Goal: Task Accomplishment & Management: Use online tool/utility

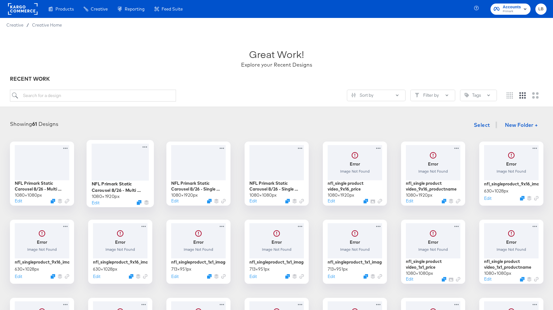
click at [117, 173] on div at bounding box center [119, 162] width 57 height 37
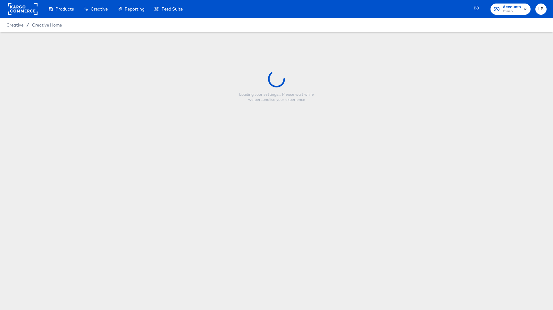
type input "NFL Primark Static Carousel 8/26 - Multi Image 9:16"
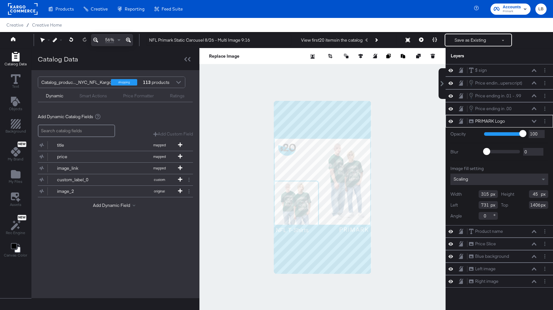
click at [229, 153] on div at bounding box center [322, 187] width 246 height 279
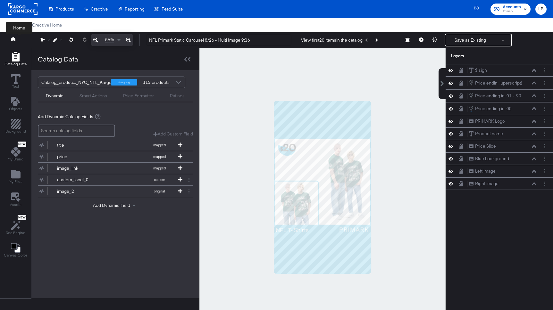
click at [11, 39] on button at bounding box center [19, 40] width 26 height 12
click at [12, 38] on icon at bounding box center [13, 39] width 4 height 4
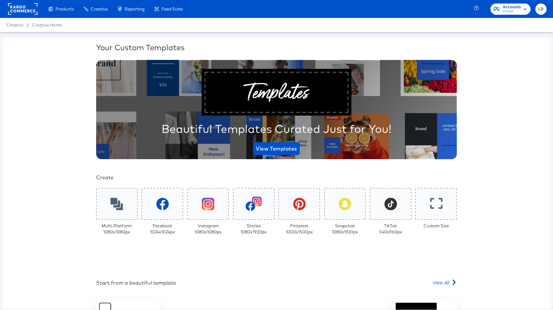
scroll to position [90, 0]
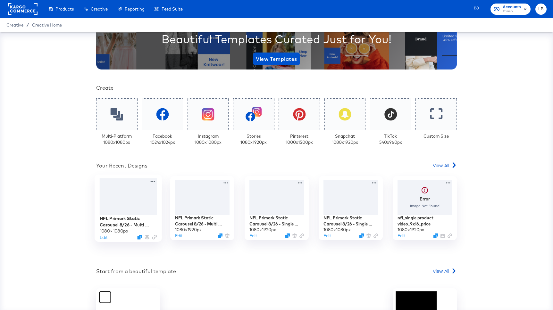
click at [148, 195] on div at bounding box center [128, 197] width 57 height 37
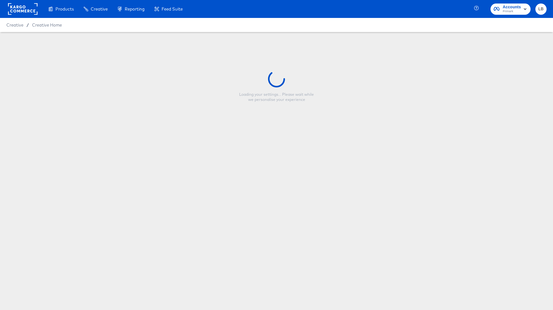
type input "NFL Primark Static Carousel 8/26 - Multi Image"
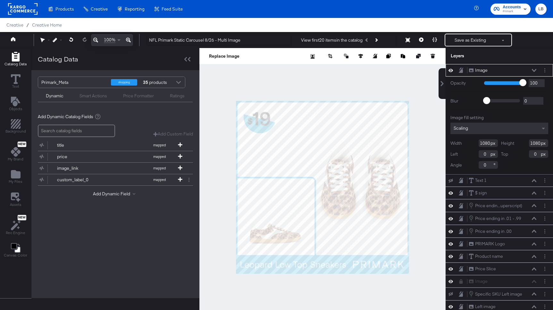
click at [182, 80] on div at bounding box center [179, 83] width 10 height 11
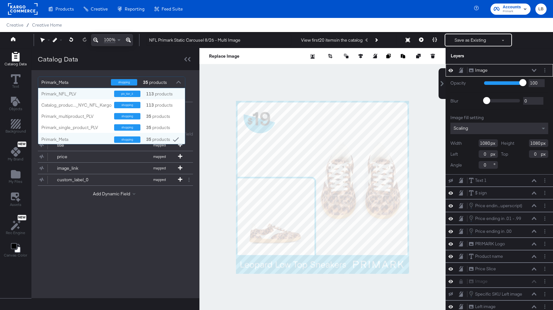
scroll to position [56, 147]
click at [126, 104] on div "shopping" at bounding box center [127, 105] width 26 height 6
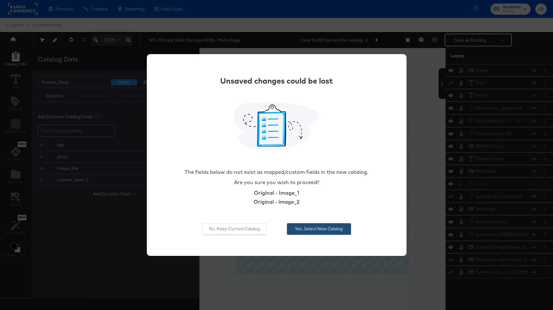
click at [311, 226] on button "Yes, Select New Catalog" at bounding box center [319, 230] width 64 height 12
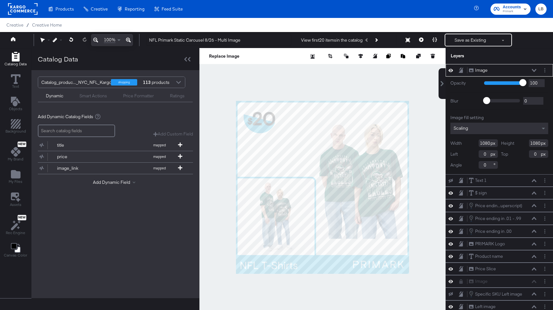
click at [533, 69] on icon at bounding box center [534, 70] width 4 height 3
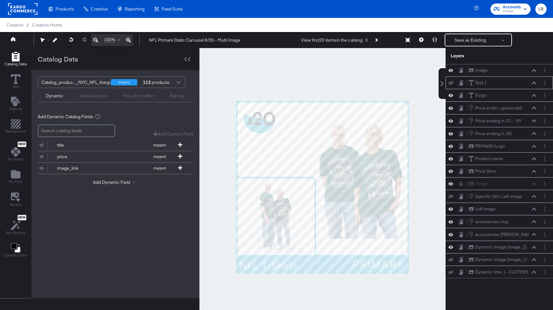
click at [451, 80] on button at bounding box center [450, 82] width 5 height 5
click at [451, 80] on icon at bounding box center [451, 82] width 4 height 5
click at [545, 84] on circle "Layer Options" at bounding box center [545, 84] width 1 height 1
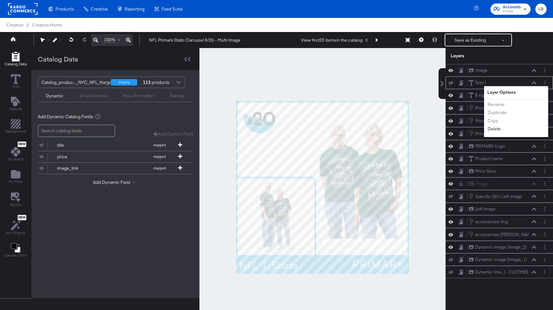
click at [493, 129] on button "Delete" at bounding box center [494, 129] width 14 height 7
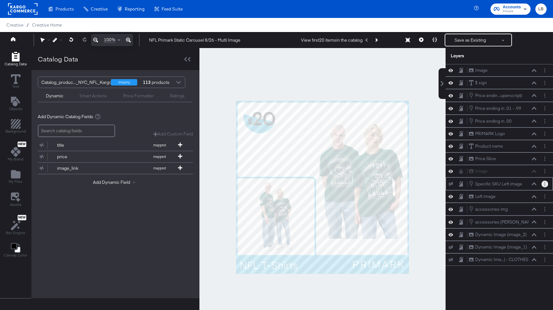
click at [547, 184] on button "Layer Options" at bounding box center [545, 184] width 7 height 7
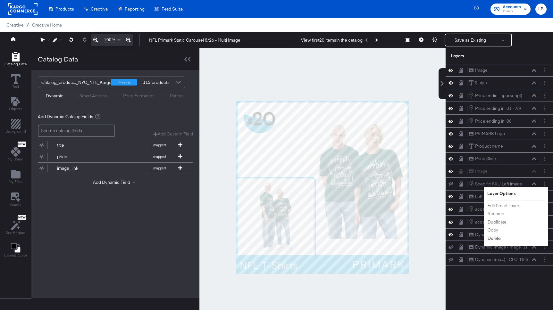
click at [497, 237] on button "Delete" at bounding box center [494, 238] width 14 height 7
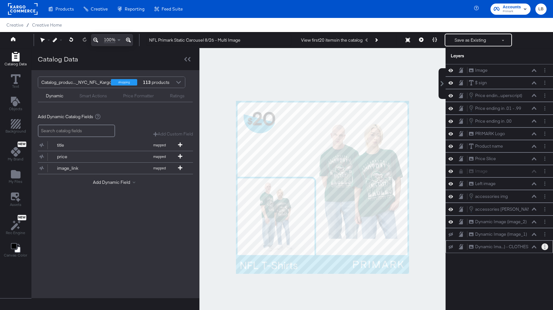
click at [545, 245] on button "Layer Options" at bounding box center [545, 247] width 7 height 7
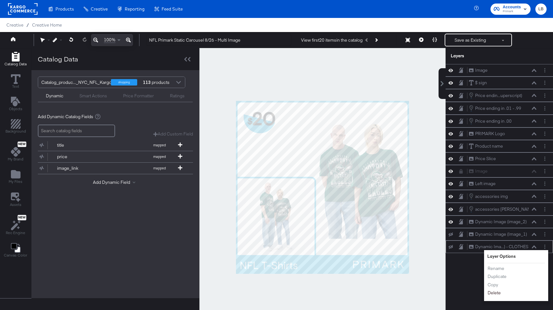
click at [496, 291] on button "Delete" at bounding box center [494, 293] width 14 height 7
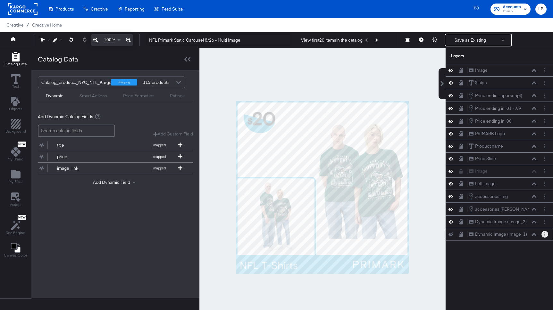
click at [543, 235] on button "Layer Options" at bounding box center [545, 234] width 7 height 7
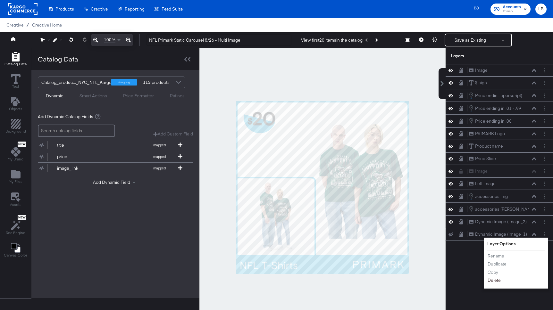
click at [494, 281] on button "Delete" at bounding box center [494, 280] width 14 height 7
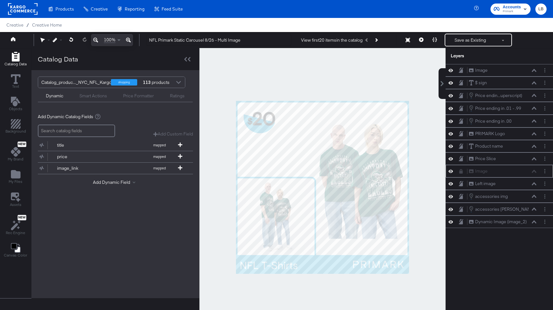
click at [462, 170] on icon at bounding box center [462, 171] width 4 height 4
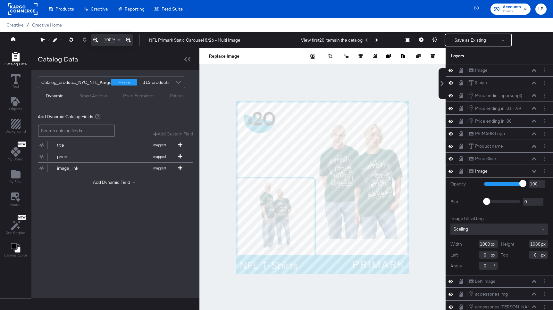
click at [448, 168] on div at bounding box center [452, 171] width 9 height 6
click at [452, 169] on icon at bounding box center [451, 171] width 4 height 5
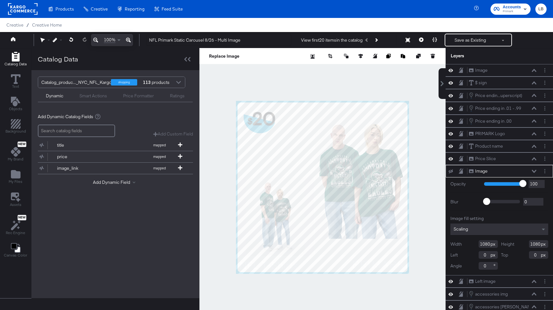
click at [452, 169] on button at bounding box center [450, 171] width 5 height 5
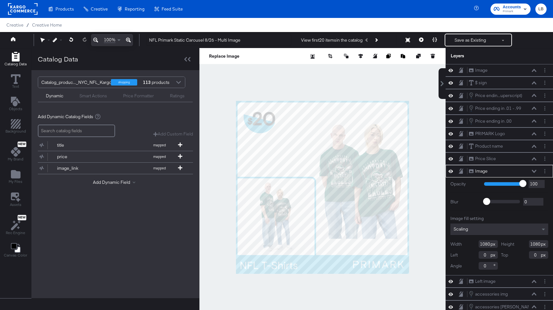
click at [452, 169] on icon at bounding box center [451, 171] width 4 height 5
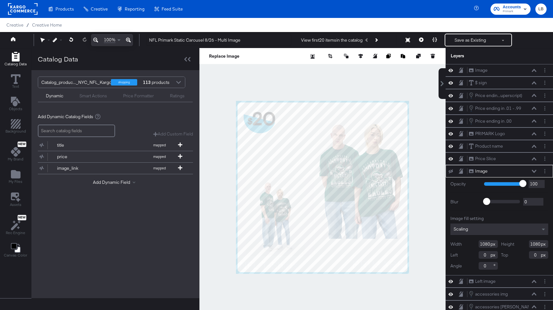
click at [452, 169] on button at bounding box center [450, 171] width 5 height 5
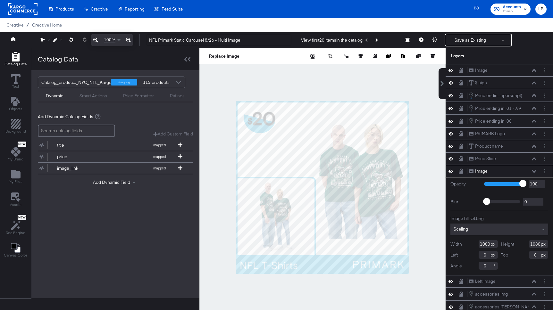
click at [452, 169] on icon at bounding box center [451, 171] width 4 height 5
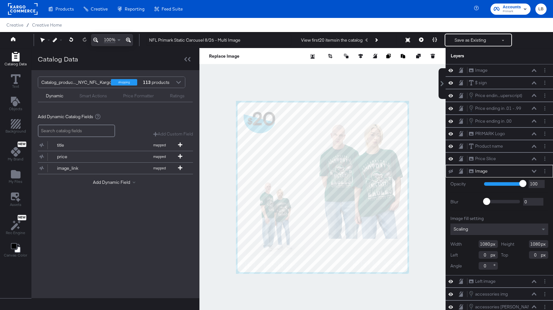
click at [452, 169] on button at bounding box center [450, 171] width 5 height 5
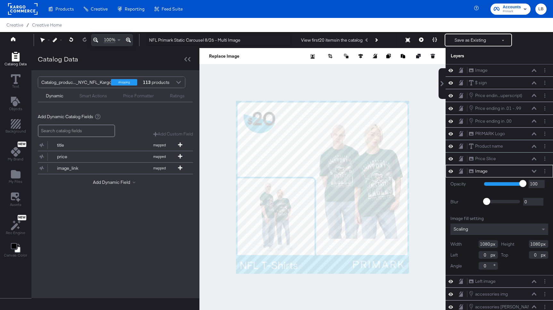
click at [535, 170] on icon at bounding box center [534, 171] width 4 height 3
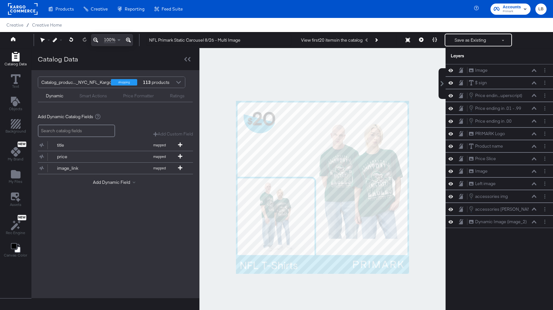
click at [461, 169] on icon at bounding box center [461, 170] width 3 height 3
click at [452, 68] on icon at bounding box center [451, 70] width 4 height 5
click at [452, 68] on button at bounding box center [450, 70] width 5 height 5
click at [462, 69] on icon at bounding box center [461, 70] width 4 height 5
click at [462, 82] on icon at bounding box center [461, 82] width 4 height 5
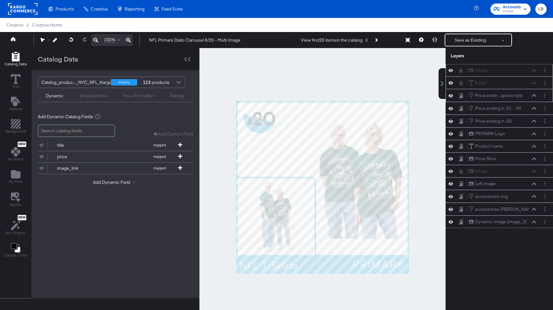
click at [463, 94] on icon at bounding box center [461, 95] width 4 height 5
click at [461, 106] on icon at bounding box center [461, 108] width 4 height 5
click at [461, 121] on icon at bounding box center [461, 121] width 4 height 5
click at [463, 131] on icon at bounding box center [461, 133] width 4 height 5
click at [461, 146] on icon at bounding box center [461, 146] width 4 height 5
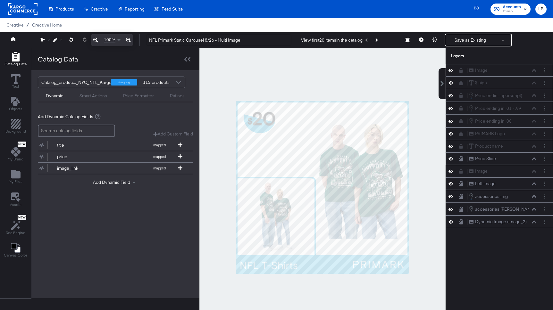
click at [461, 157] on icon at bounding box center [461, 158] width 4 height 5
click at [451, 196] on icon at bounding box center [451, 196] width 4 height 5
click at [451, 196] on icon at bounding box center [451, 197] width 4 height 4
click at [452, 207] on icon at bounding box center [451, 209] width 4 height 5
click at [452, 207] on button at bounding box center [450, 209] width 5 height 5
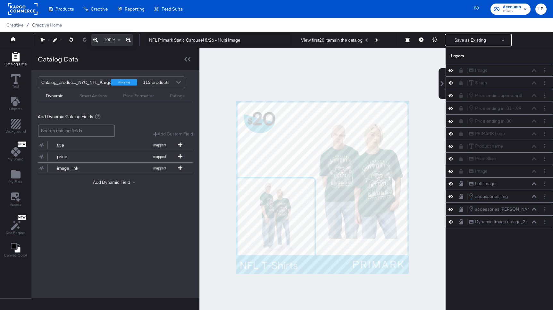
click at [452, 221] on icon at bounding box center [451, 221] width 4 height 5
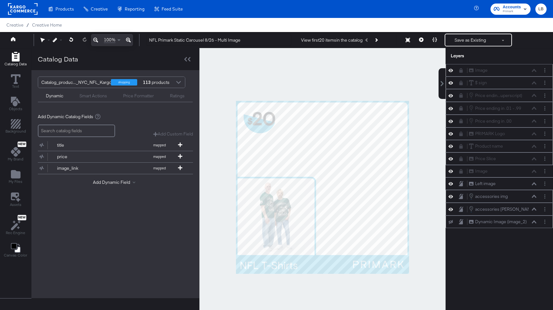
click at [452, 221] on icon at bounding box center [451, 222] width 4 height 4
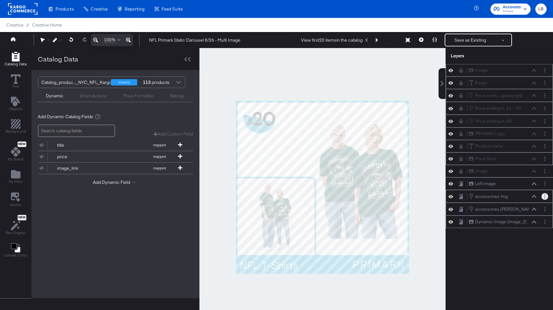
click at [543, 197] on button "Layer Options" at bounding box center [545, 196] width 7 height 7
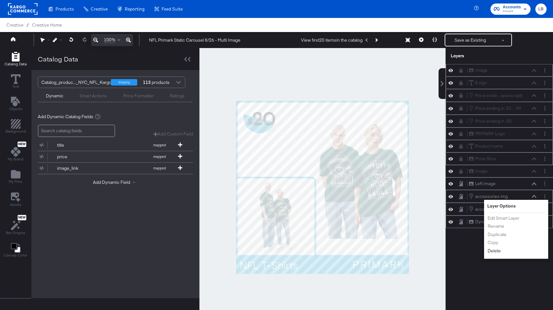
click at [495, 251] on button "Delete" at bounding box center [494, 251] width 14 height 7
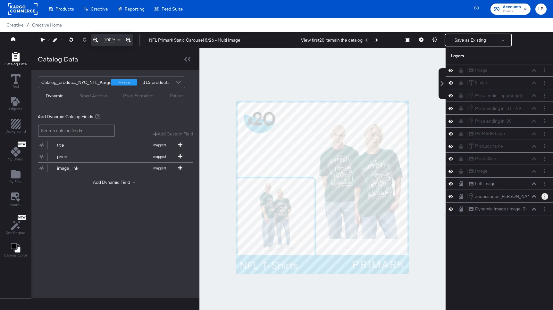
click at [544, 198] on button "Layer Options" at bounding box center [545, 196] width 7 height 7
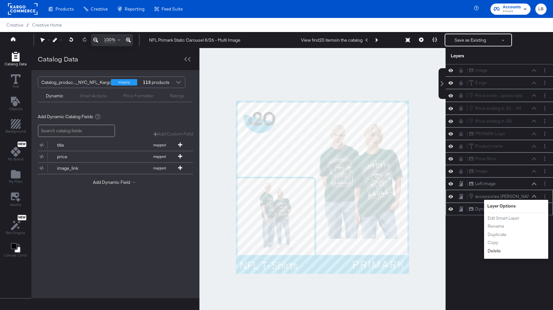
click at [494, 249] on button "Delete" at bounding box center [494, 251] width 14 height 7
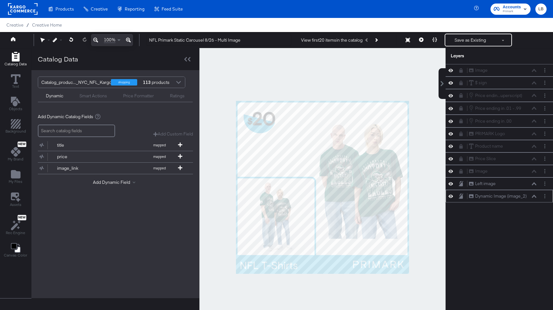
click at [452, 194] on icon at bounding box center [451, 196] width 4 height 5
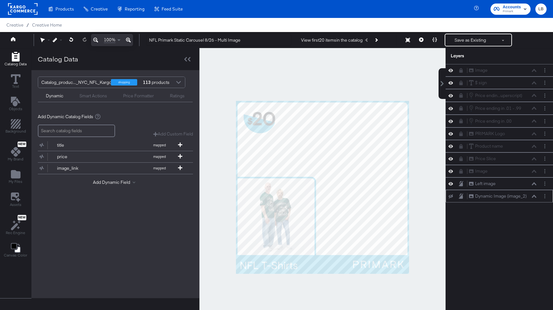
click at [452, 194] on button at bounding box center [450, 196] width 5 height 5
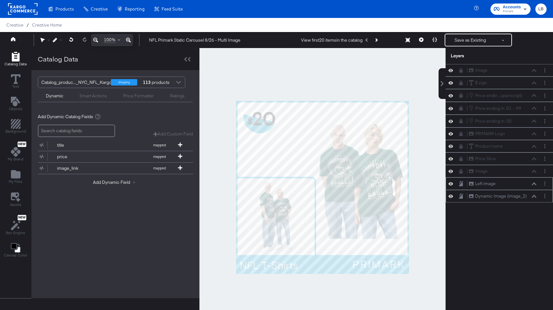
click at [451, 185] on icon at bounding box center [451, 183] width 4 height 5
click at [451, 185] on icon at bounding box center [451, 184] width 4 height 4
click at [545, 196] on circle "Layer Options" at bounding box center [545, 196] width 1 height 1
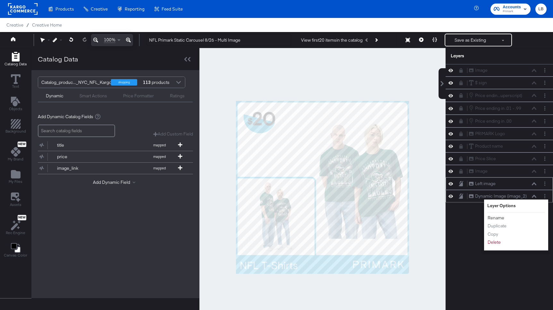
click at [500, 218] on button "Rename" at bounding box center [495, 218] width 17 height 7
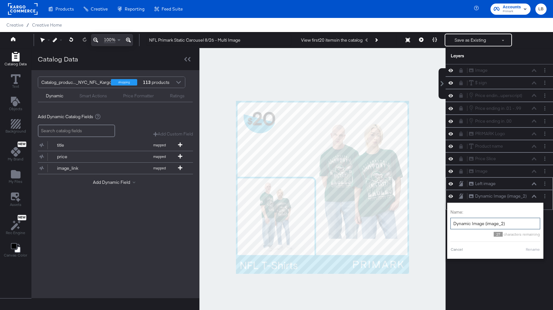
drag, startPoint x: 511, startPoint y: 222, endPoint x: 454, endPoint y: 223, distance: 57.7
click at [454, 223] on input "Dynamic Image (image_2)" at bounding box center [496, 224] width 90 height 12
type input "Right image"
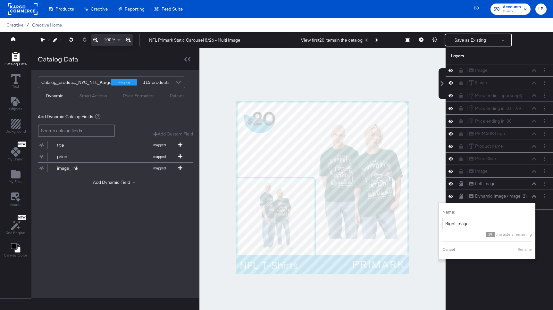
click at [524, 251] on button "Rename" at bounding box center [525, 250] width 15 height 6
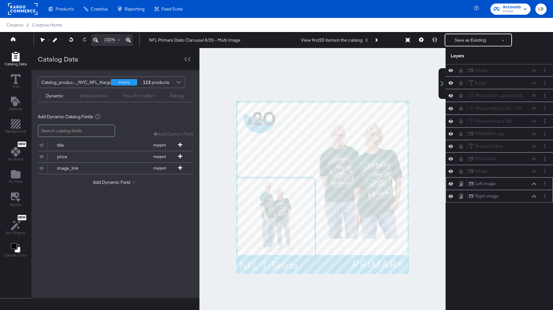
click at [453, 196] on div at bounding box center [452, 196] width 9 height 6
click at [452, 194] on icon at bounding box center [451, 196] width 4 height 5
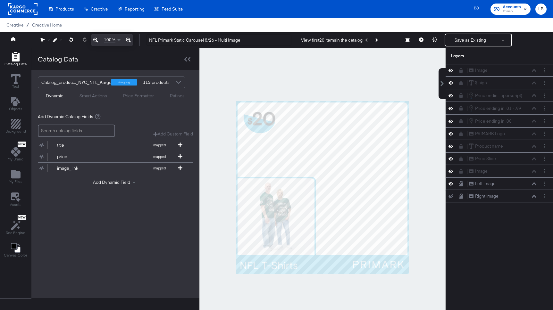
click at [452, 194] on button at bounding box center [450, 196] width 5 height 5
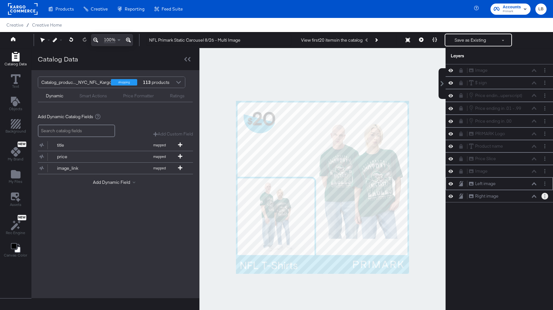
click at [546, 196] on button "Layer Options" at bounding box center [545, 196] width 7 height 7
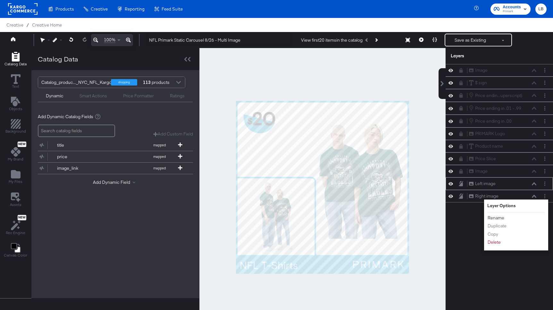
click at [498, 216] on button "Rename" at bounding box center [495, 218] width 17 height 7
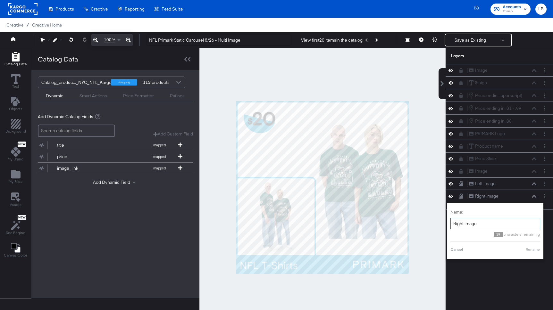
drag, startPoint x: 462, startPoint y: 222, endPoint x: 453, endPoint y: 221, distance: 9.3
click at [453, 221] on input "Right image" at bounding box center [496, 224] width 90 height 12
type input "Left image"
click at [526, 250] on button "Rename" at bounding box center [525, 250] width 15 height 6
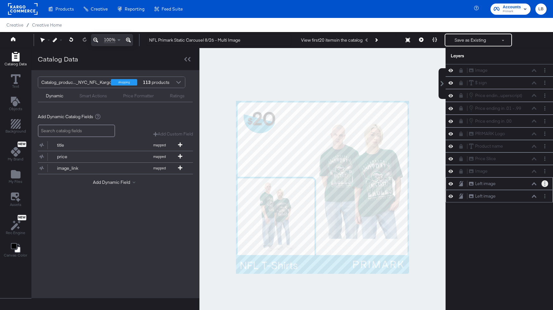
click at [545, 183] on circle "Layer Options" at bounding box center [545, 183] width 1 height 1
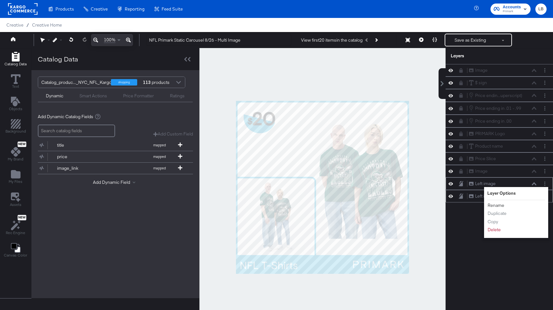
click at [496, 204] on button "Rename" at bounding box center [495, 205] width 17 height 7
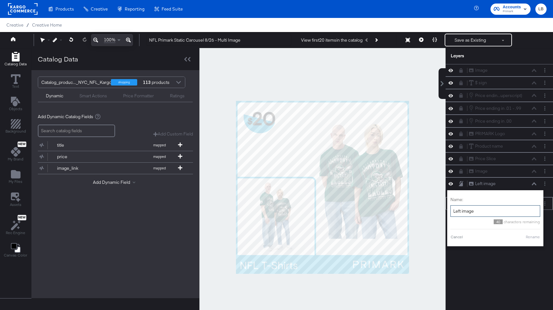
drag, startPoint x: 459, startPoint y: 211, endPoint x: 441, endPoint y: 211, distance: 17.6
click at [441, 211] on div "Image Image $ sign $ sign Price endin...uperscript) Price ending in .01 - .99 (…" at bounding box center [495, 190] width 115 height 253
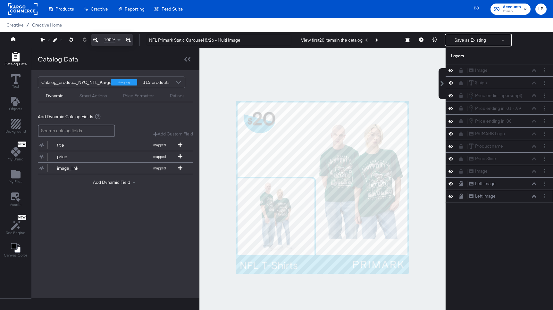
click at [542, 185] on div at bounding box center [545, 184] width 7 height 7
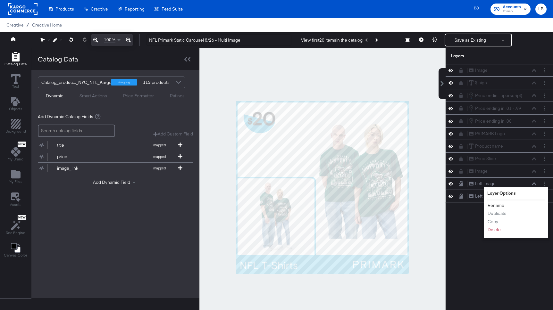
click at [496, 207] on button "Rename" at bounding box center [495, 205] width 17 height 7
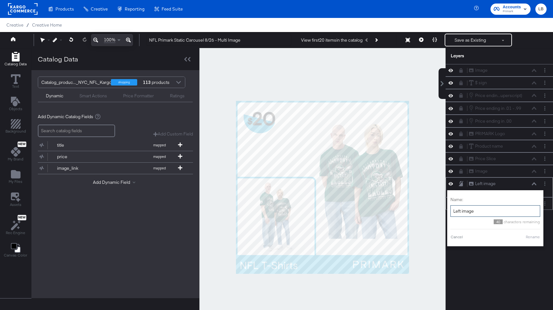
click at [459, 211] on input "Left image" at bounding box center [496, 212] width 90 height 12
type input "Right image"
click at [523, 236] on button "Rename" at bounding box center [525, 237] width 15 height 6
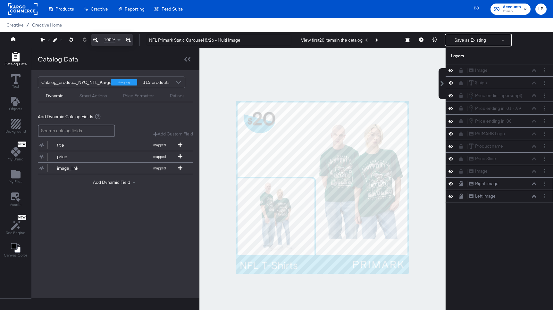
click at [452, 182] on icon at bounding box center [451, 183] width 4 height 5
click at [452, 182] on button at bounding box center [450, 184] width 5 height 5
click at [535, 182] on icon at bounding box center [534, 183] width 4 height 3
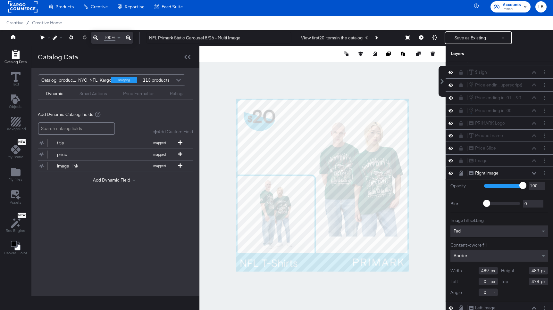
scroll to position [16, 0]
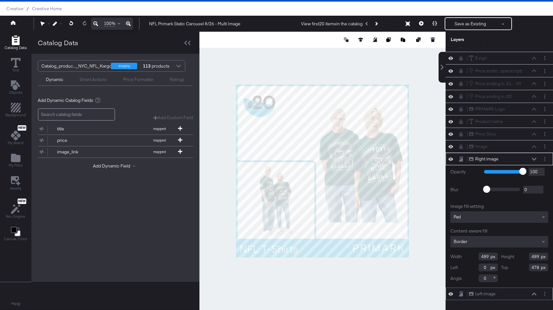
click at [533, 158] on icon at bounding box center [534, 159] width 4 height 3
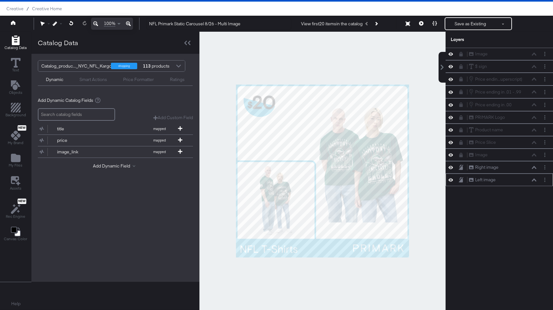
click at [532, 177] on div "Left image Left image" at bounding box center [503, 180] width 68 height 7
click at [534, 181] on icon at bounding box center [534, 180] width 4 height 3
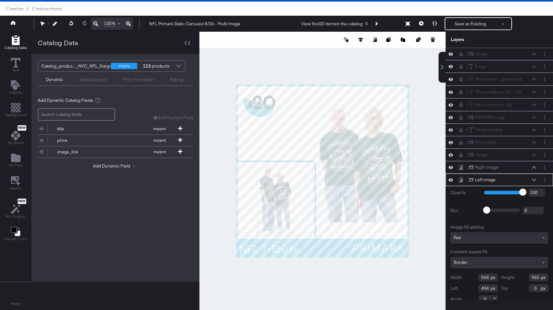
scroll to position [8, 0]
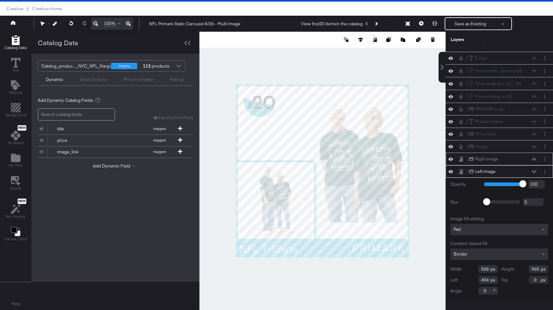
click at [535, 159] on icon at bounding box center [534, 159] width 4 height 3
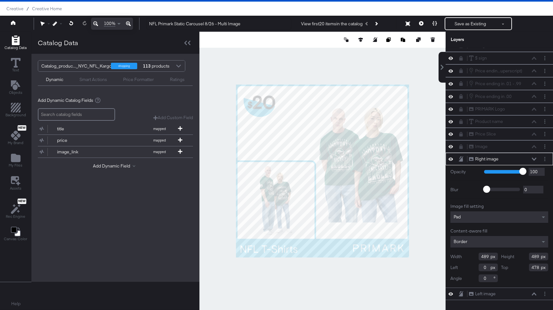
drag, startPoint x: 488, startPoint y: 255, endPoint x: 458, endPoint y: 255, distance: 29.5
click at [458, 255] on div "Width 489" at bounding box center [474, 257] width 47 height 8
type input "568"
drag, startPoint x: 486, startPoint y: 268, endPoint x: 470, endPoint y: 268, distance: 16.0
click at [470, 268] on div "Left 0" at bounding box center [474, 268] width 47 height 8
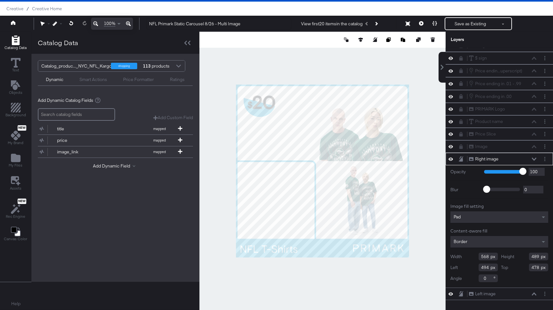
type input "494"
drag, startPoint x: 539, startPoint y: 257, endPoint x: 505, endPoint y: 257, distance: 33.7
click at [505, 257] on div "Height 489" at bounding box center [524, 257] width 47 height 8
type input "965"
drag, startPoint x: 538, startPoint y: 268, endPoint x: 516, endPoint y: 268, distance: 22.4
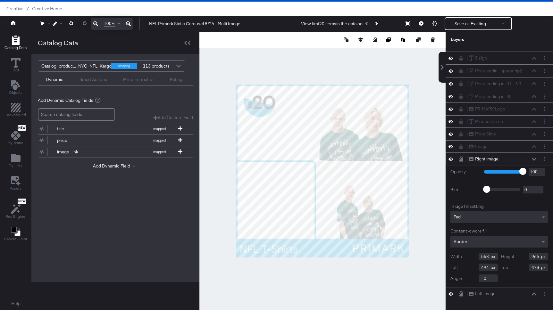
click at [516, 268] on div "Top 478" at bounding box center [524, 268] width 47 height 8
type input "0"
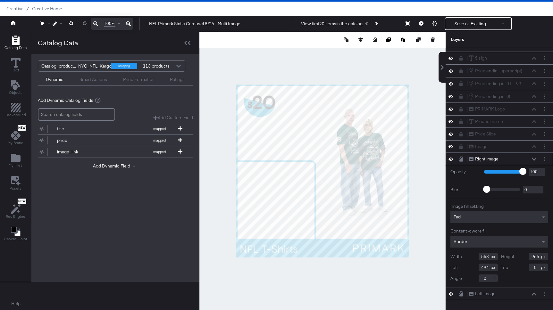
click at [534, 159] on icon at bounding box center [534, 159] width 4 height 3
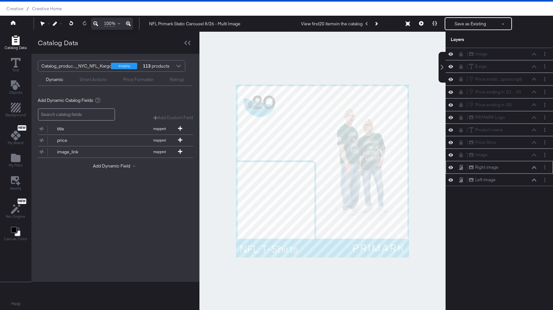
scroll to position [0, 0]
click at [535, 179] on icon at bounding box center [534, 180] width 4 height 3
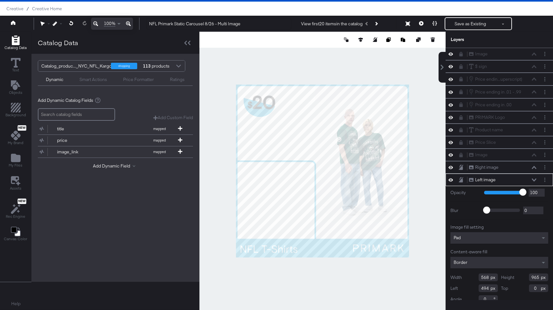
scroll to position [8, 0]
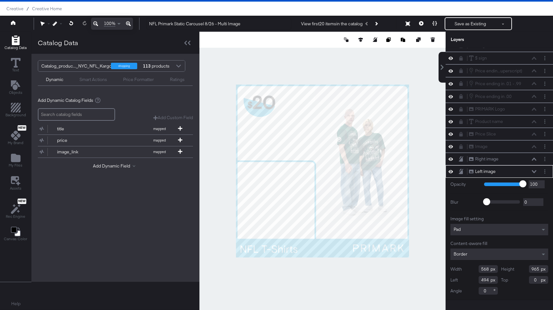
drag, startPoint x: 488, startPoint y: 268, endPoint x: 449, endPoint y: 266, distance: 38.9
click at [449, 266] on div "Opacity 1 100 100 Blur 0 2000 0 Image fill setting Pad Content-aware fill Borde…" at bounding box center [499, 239] width 107 height 122
type input "489"
drag, startPoint x: 488, startPoint y: 282, endPoint x: 445, endPoint y: 282, distance: 43.6
click at [445, 282] on div "Image Image $ sign $ sign Price endin...uperscript) Price ending in .01 - .99 (…" at bounding box center [495, 174] width 115 height 253
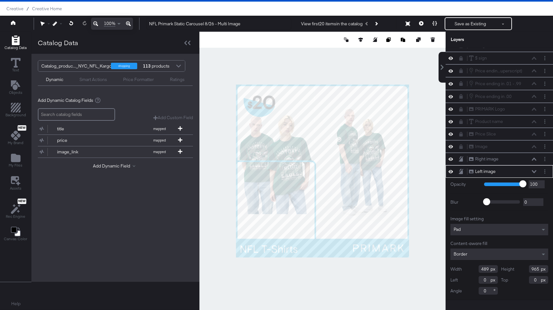
type input "0"
drag, startPoint x: 538, startPoint y: 269, endPoint x: 517, endPoint y: 267, distance: 21.8
click at [517, 267] on div "Height 965" at bounding box center [524, 270] width 47 height 8
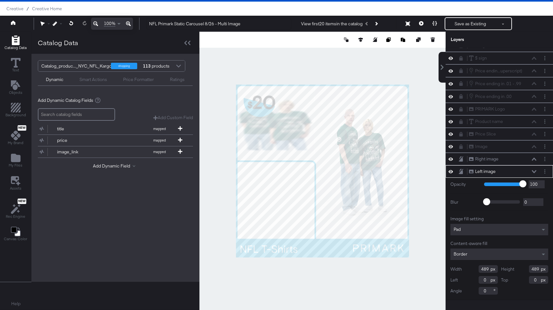
type input "489"
drag, startPoint x: 537, startPoint y: 280, endPoint x: 527, endPoint y: 279, distance: 10.3
click at [527, 279] on div "Top 0" at bounding box center [524, 280] width 47 height 8
type input "478"
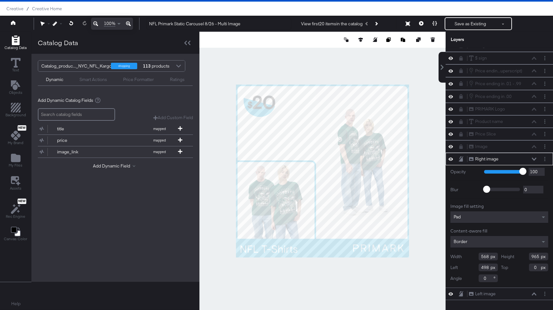
type input "499"
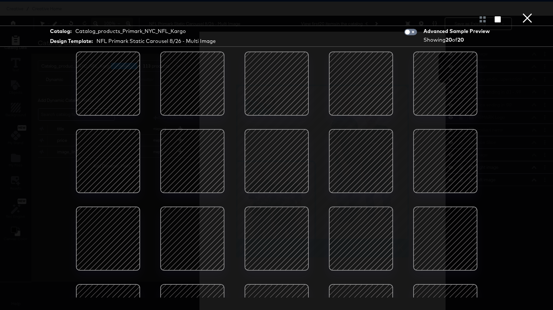
scroll to position [51, 0]
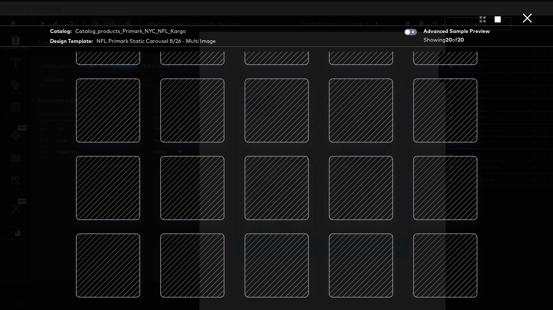
click at [117, 272] on div at bounding box center [108, 266] width 55 height 55
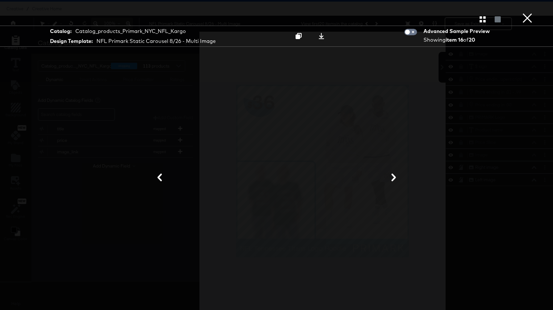
click at [81, 183] on div at bounding box center [276, 178] width 481 height 246
click at [529, 13] on button "×" at bounding box center [527, 6] width 13 height 13
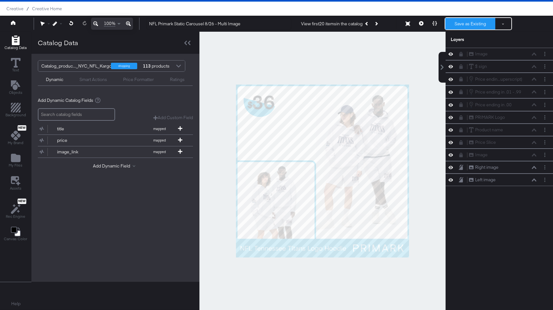
click at [479, 25] on button "Save as Existing" at bounding box center [470, 24] width 50 height 12
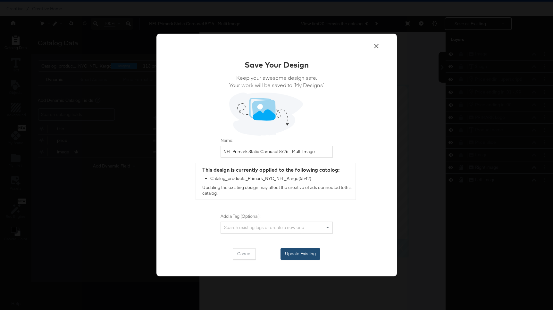
click at [312, 255] on button "Update Existing" at bounding box center [301, 255] width 40 height 12
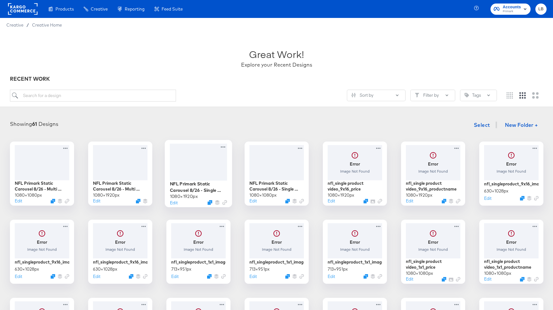
click at [210, 159] on div at bounding box center [198, 162] width 57 height 37
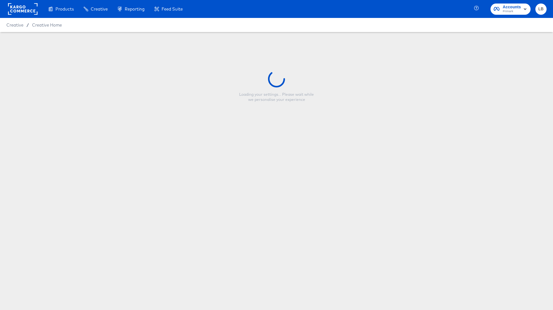
type input "NFL Primark Static Carousel 8/26 - Single Image 9:16"
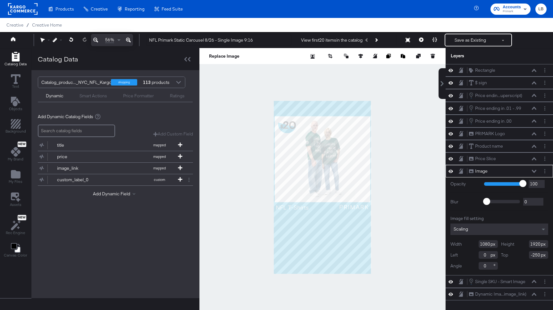
click at [451, 173] on icon at bounding box center [451, 171] width 4 height 5
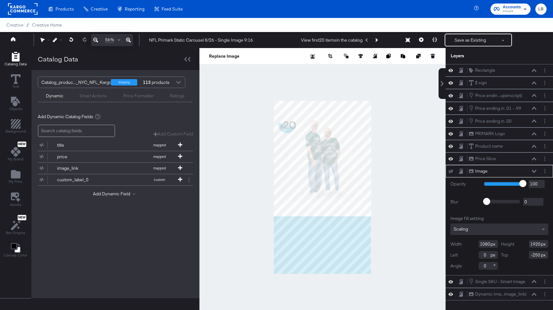
click at [451, 173] on icon at bounding box center [451, 171] width 4 height 4
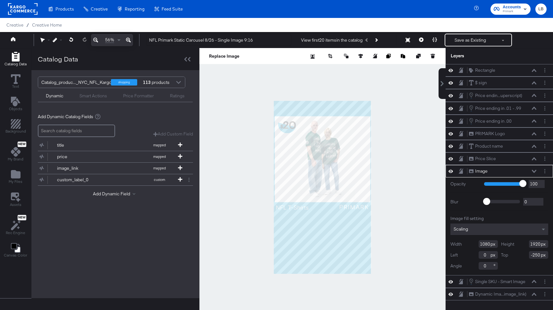
click at [535, 170] on icon at bounding box center [534, 171] width 4 height 3
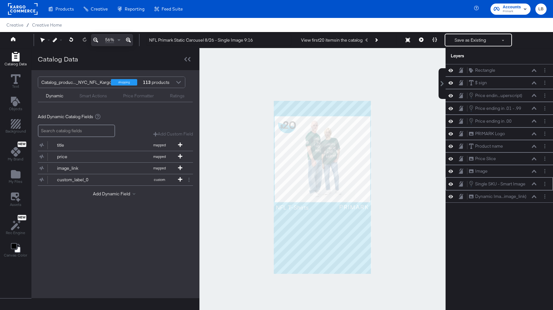
click at [451, 183] on icon at bounding box center [451, 184] width 4 height 5
click at [453, 184] on icon at bounding box center [451, 184] width 4 height 4
click at [452, 196] on icon at bounding box center [451, 196] width 4 height 3
click at [452, 196] on icon at bounding box center [451, 197] width 4 height 4
click at [483, 196] on div "Dynamic Ima...image_link)" at bounding box center [500, 197] width 51 height 6
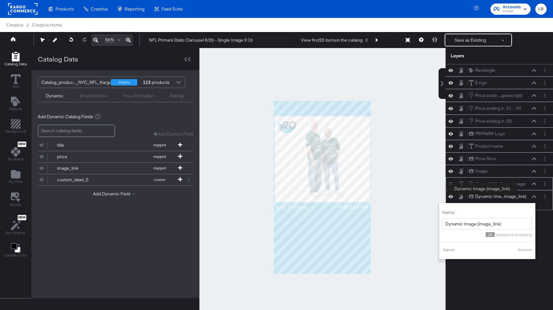
click at [483, 196] on div "Dynamic Ima...image_link)" at bounding box center [500, 197] width 51 height 6
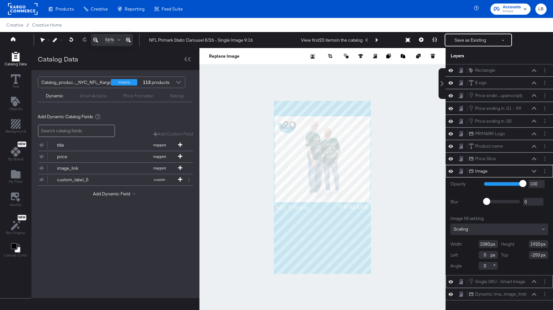
click at [535, 170] on icon at bounding box center [534, 171] width 4 height 3
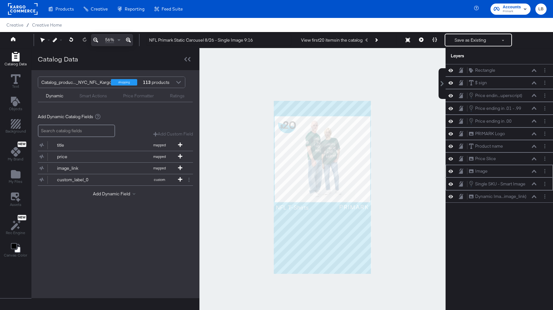
click at [460, 169] on icon at bounding box center [461, 170] width 3 height 3
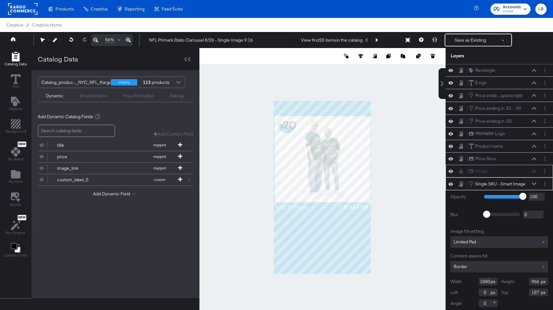
scroll to position [3, 0]
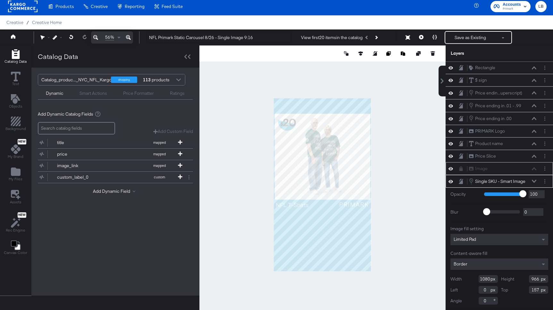
click at [534, 180] on icon at bounding box center [534, 181] width 4 height 3
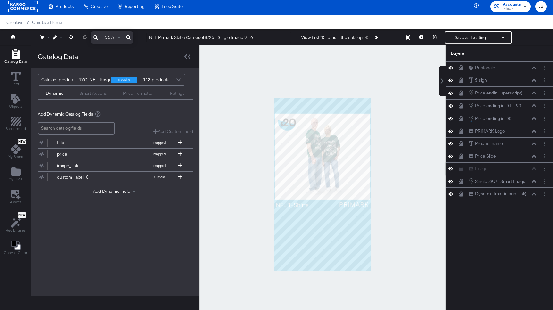
click at [452, 180] on icon at bounding box center [451, 181] width 4 height 5
click at [453, 180] on icon at bounding box center [451, 182] width 4 height 4
click at [544, 182] on button "Layer Options" at bounding box center [545, 181] width 7 height 7
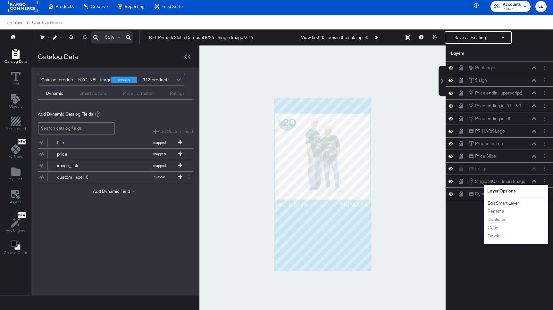
click at [512, 201] on button "Edit Smart Layer" at bounding box center [503, 203] width 32 height 7
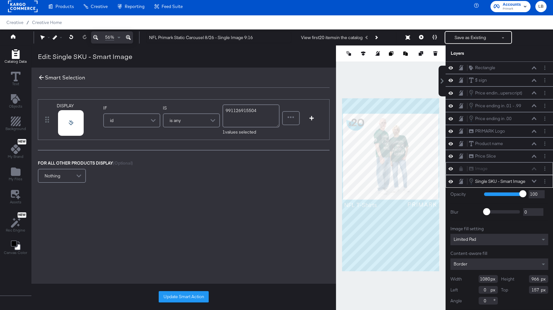
click at [38, 78] on icon at bounding box center [41, 77] width 7 height 7
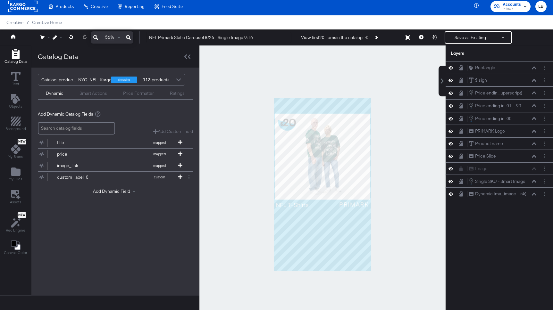
click at [549, 180] on div at bounding box center [546, 181] width 9 height 7
click at [544, 179] on button "Layer Options" at bounding box center [545, 181] width 7 height 7
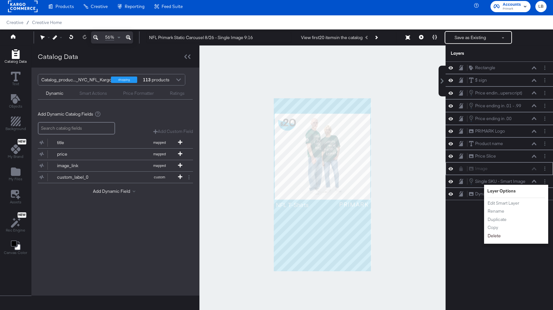
click at [496, 236] on button "Delete" at bounding box center [494, 236] width 14 height 7
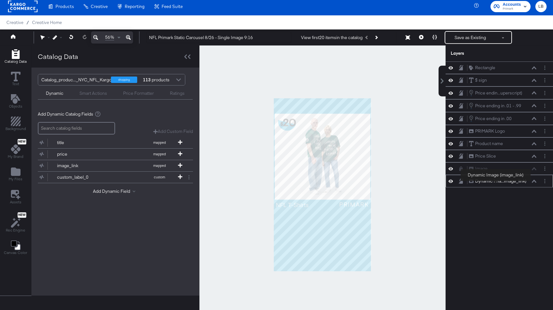
click at [496, 182] on div "Dynamic Ima...image_link)" at bounding box center [500, 181] width 51 height 6
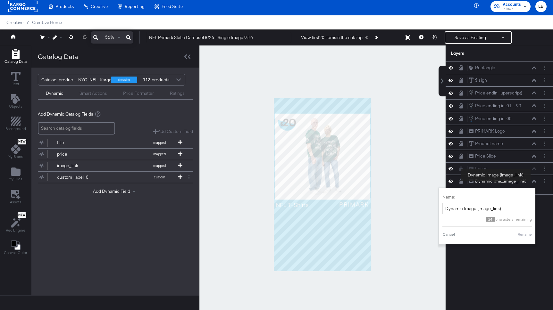
click at [496, 182] on div "Dynamic Ima...image_link)" at bounding box center [500, 181] width 51 height 6
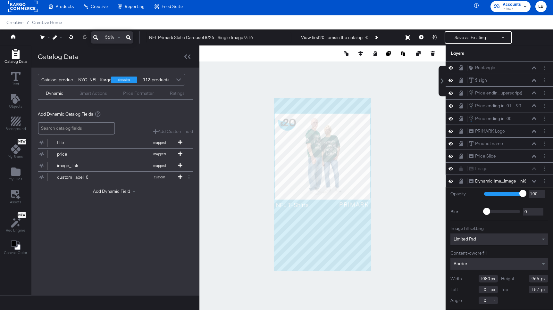
scroll to position [16, 0]
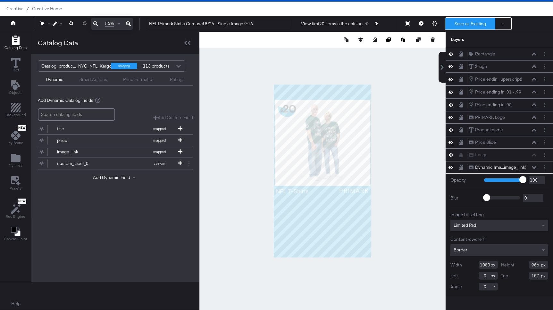
click at [478, 20] on button "Save as Existing" at bounding box center [470, 24] width 50 height 12
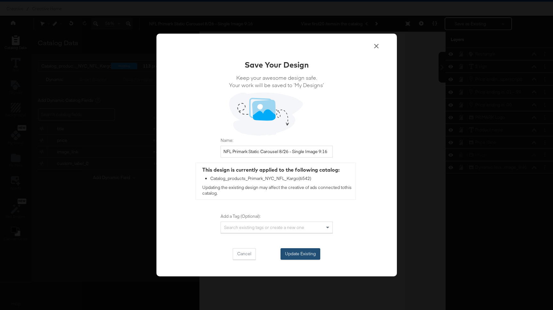
click at [313, 252] on button "Update Existing" at bounding box center [301, 255] width 40 height 12
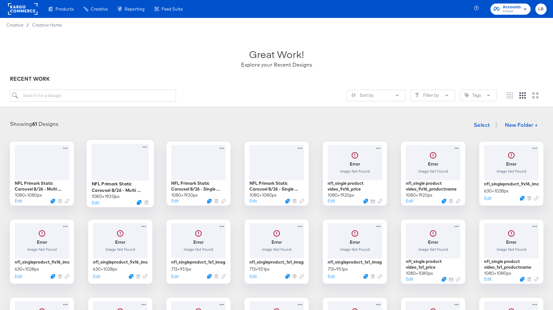
click at [127, 164] on div at bounding box center [119, 162] width 57 height 37
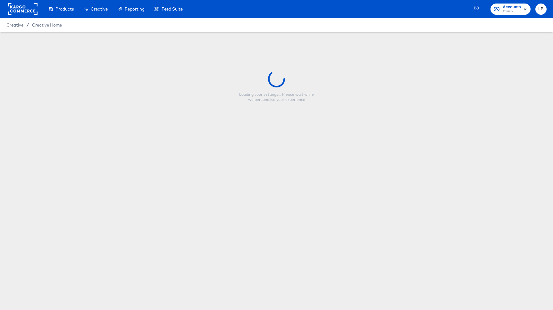
type input "NFL Primark Static Carousel 8/26 - Multi Image 9:16"
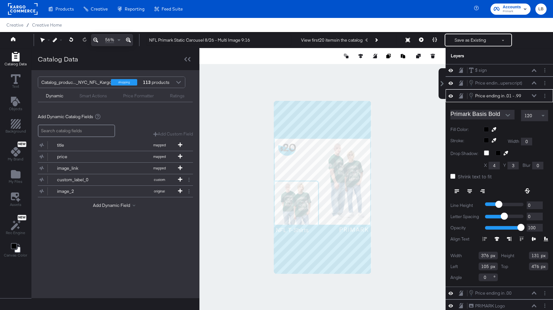
click at [536, 97] on button at bounding box center [534, 96] width 5 height 4
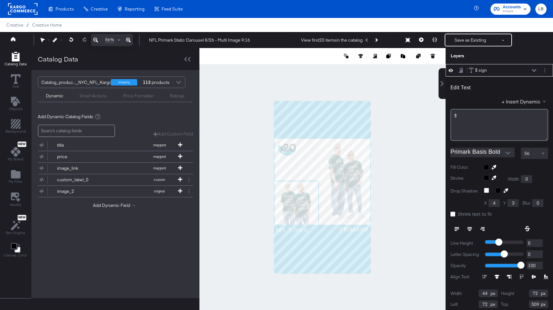
scroll to position [6, 0]
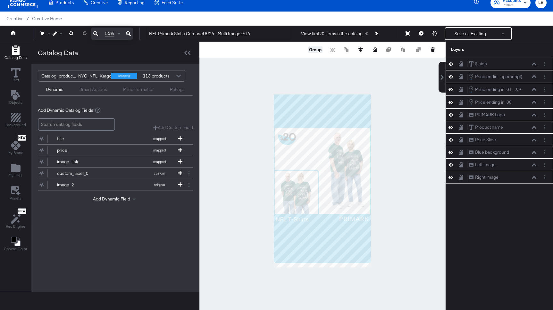
click at [316, 49] on button "Group" at bounding box center [315, 49] width 14 height 6
click at [534, 63] on icon at bounding box center [534, 64] width 4 height 3
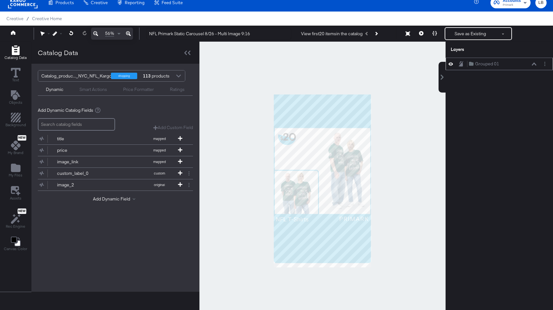
click at [534, 63] on icon at bounding box center [534, 64] width 4 height 3
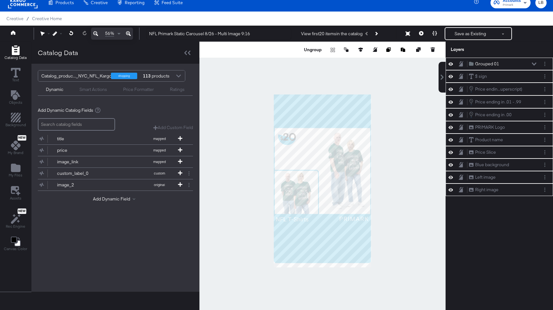
click at [498, 281] on div "Grouped 01 Grouped 01 $ sign $ sign Price endin...uperscript) Price ending in .…" at bounding box center [499, 184] width 107 height 253
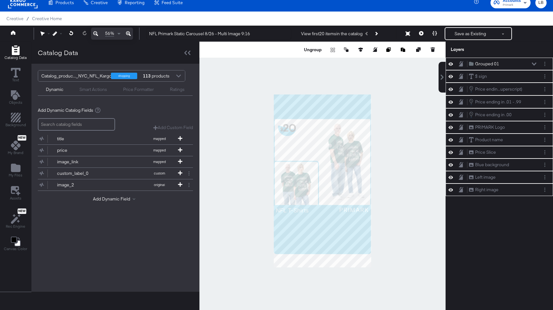
click at [487, 231] on div "Grouped 01 Grouped 01 $ sign $ sign Price endin...uperscript) Price ending in .…" at bounding box center [499, 184] width 107 height 253
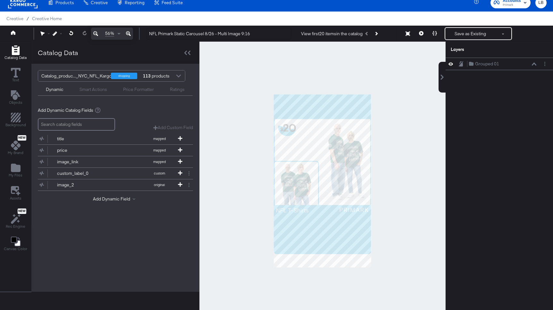
click at [406, 210] on div at bounding box center [322, 181] width 246 height 279
click at [534, 62] on div "Grouped 01 Grouped 01" at bounding box center [503, 64] width 68 height 7
click at [530, 63] on div "Grouped 01 Grouped 01" at bounding box center [503, 64] width 68 height 7
click at [533, 64] on icon at bounding box center [534, 64] width 4 height 3
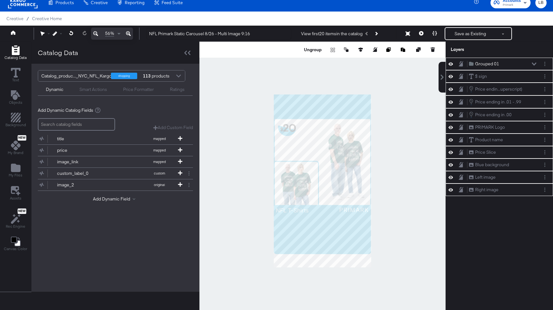
click at [450, 188] on icon at bounding box center [451, 189] width 4 height 5
click at [450, 188] on button at bounding box center [450, 190] width 5 height 5
click at [502, 187] on div "Right image Right image" at bounding box center [503, 190] width 68 height 7
click at [402, 205] on div at bounding box center [322, 181] width 246 height 279
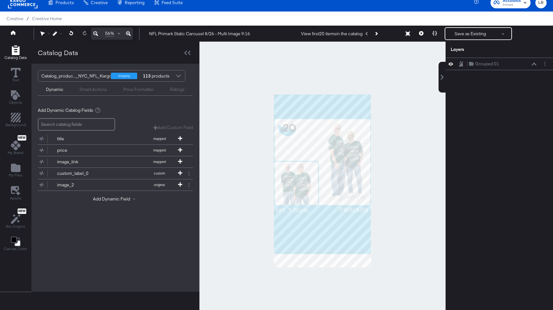
drag, startPoint x: 395, startPoint y: 224, endPoint x: 261, endPoint y: 101, distance: 182.3
click at [261, 101] on div at bounding box center [322, 181] width 246 height 279
click at [513, 65] on div "Grouped 01 Grouped 01" at bounding box center [503, 64] width 68 height 7
click at [534, 64] on icon at bounding box center [534, 64] width 4 height 3
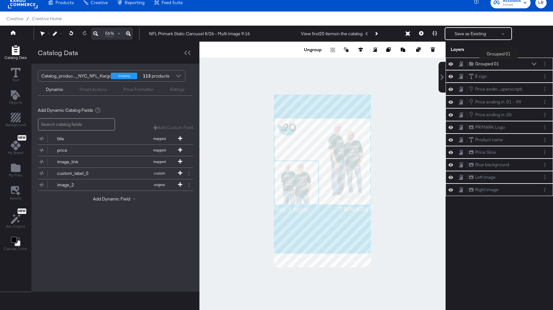
scroll to position [0, 0]
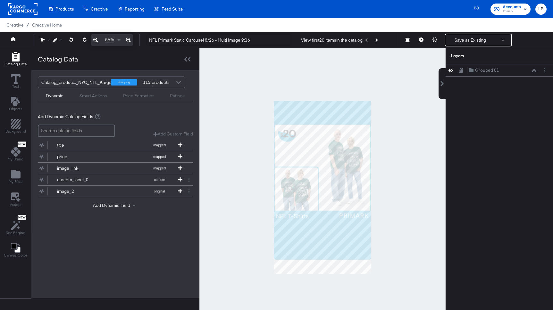
click at [430, 166] on div at bounding box center [322, 187] width 246 height 279
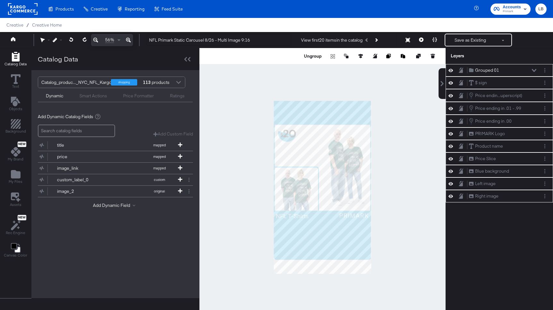
click at [532, 70] on icon at bounding box center [534, 70] width 4 height 3
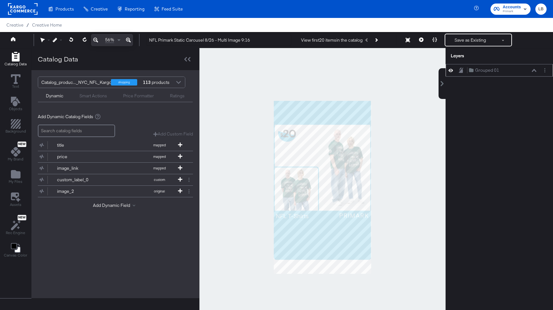
click at [532, 70] on icon at bounding box center [534, 70] width 4 height 3
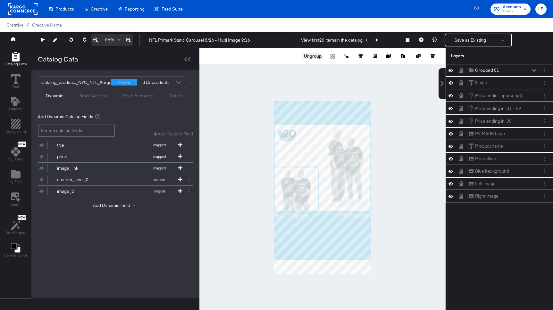
click at [314, 56] on button "Ungroup" at bounding box center [313, 56] width 20 height 6
click at [511, 225] on div "$ sign $ sign Price endin...uperscript) Price ending in .01 - .99 (Superscript)…" at bounding box center [499, 190] width 107 height 253
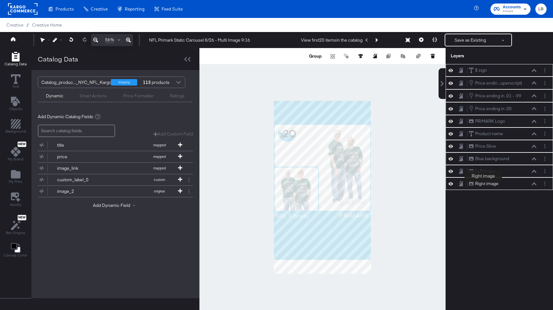
click at [484, 183] on div "Right image" at bounding box center [486, 184] width 23 height 6
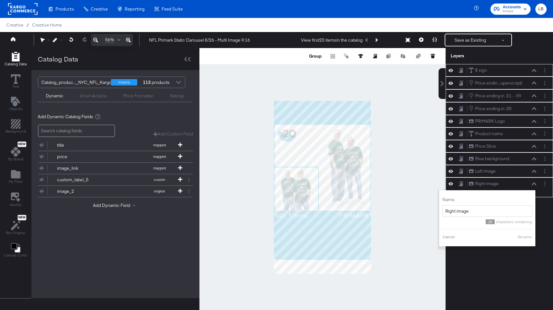
click at [536, 184] on icon at bounding box center [534, 183] width 4 height 3
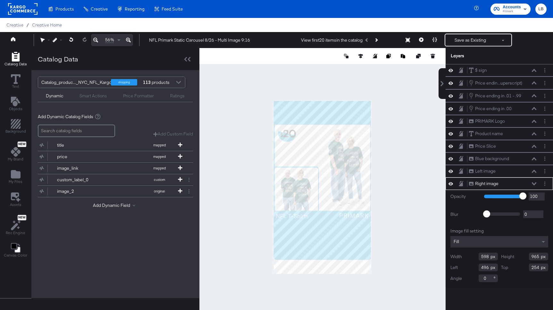
click at [394, 216] on div at bounding box center [322, 187] width 246 height 279
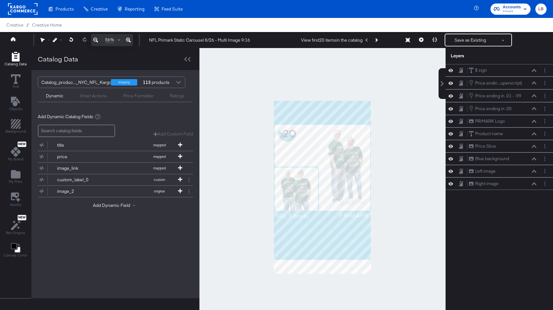
drag, startPoint x: 253, startPoint y: 82, endPoint x: 382, endPoint y: 245, distance: 207.1
click at [382, 245] on div at bounding box center [322, 187] width 246 height 279
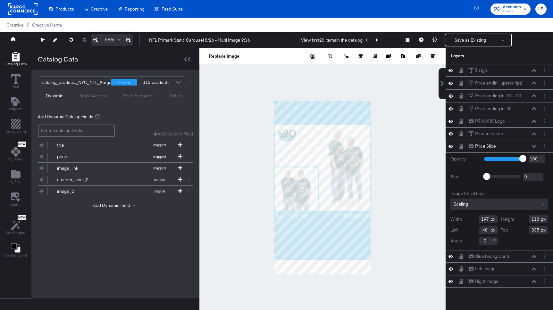
click at [261, 124] on div at bounding box center [322, 187] width 246 height 279
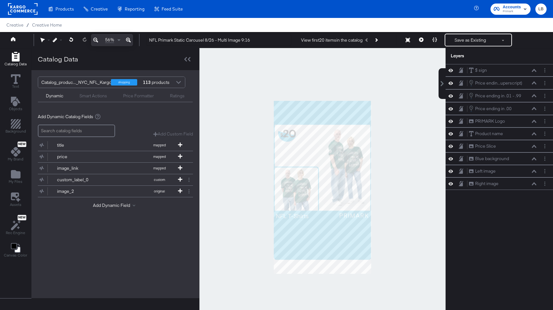
click at [394, 141] on div at bounding box center [322, 187] width 246 height 279
click at [534, 183] on icon at bounding box center [534, 183] width 4 height 3
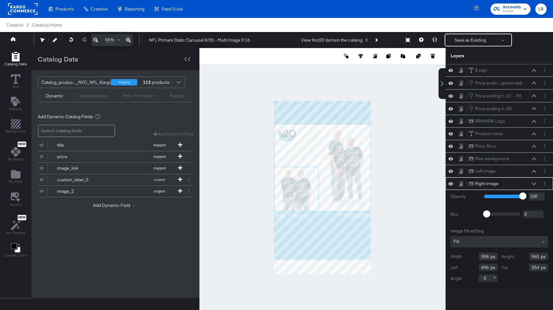
click at [540, 268] on div "Top 254" at bounding box center [524, 268] width 47 height 8
type input "157"
click at [451, 169] on icon at bounding box center [451, 171] width 4 height 5
click at [451, 170] on icon at bounding box center [451, 172] width 4 height 4
click at [534, 171] on icon at bounding box center [534, 171] width 4 height 3
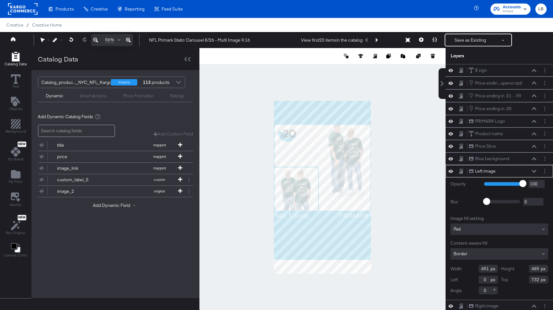
drag, startPoint x: 539, startPoint y: 270, endPoint x: 514, endPoint y: 270, distance: 25.0
click at [514, 270] on div "Height 489" at bounding box center [524, 269] width 47 height 8
type input "392"
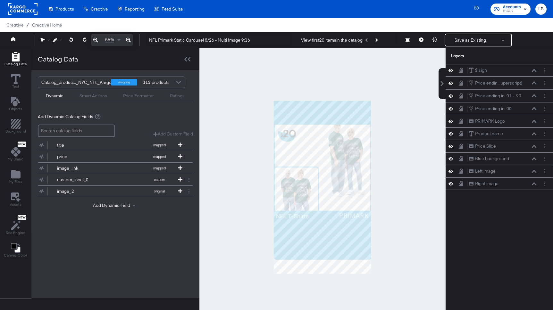
click at [534, 171] on icon at bounding box center [534, 171] width 4 height 3
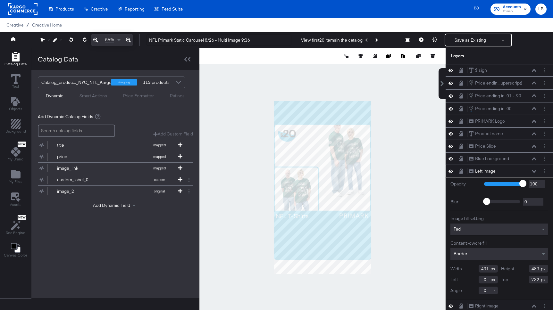
drag, startPoint x: 539, startPoint y: 281, endPoint x: 516, endPoint y: 281, distance: 23.1
click at [516, 281] on div "Top 732" at bounding box center [524, 280] width 47 height 8
type input "635"
click at [535, 160] on icon at bounding box center [534, 158] width 4 height 3
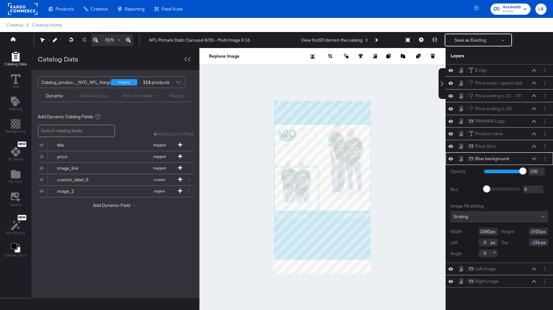
click at [539, 242] on input "-156" at bounding box center [538, 243] width 19 height 8
click at [452, 159] on icon at bounding box center [451, 158] width 4 height 5
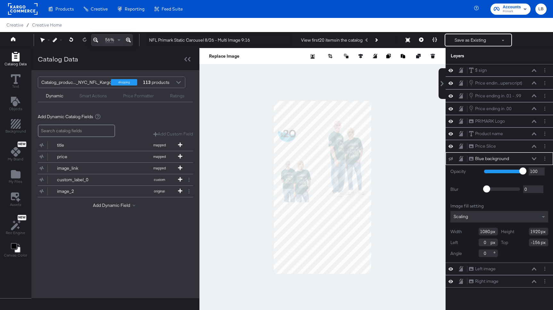
click at [452, 159] on icon at bounding box center [451, 159] width 4 height 4
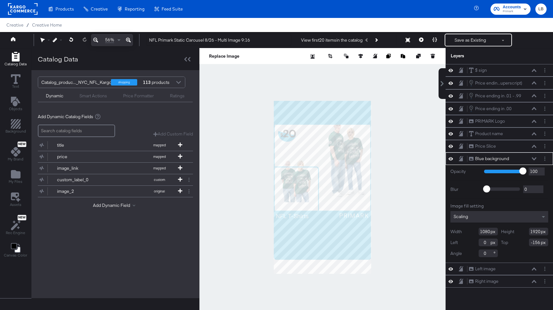
click at [539, 243] on input "-156" at bounding box center [538, 243] width 19 height 8
type input "-253"
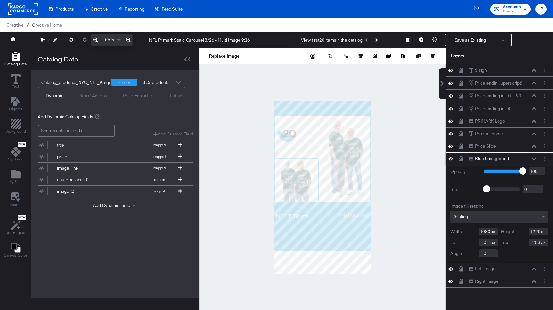
click at [451, 158] on icon at bounding box center [451, 158] width 4 height 5
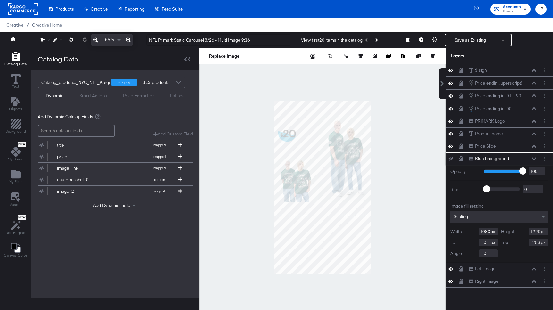
click at [451, 158] on icon at bounding box center [451, 159] width 4 height 4
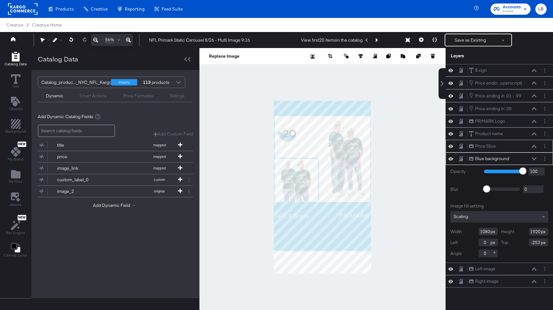
click at [535, 145] on icon at bounding box center [534, 146] width 4 height 3
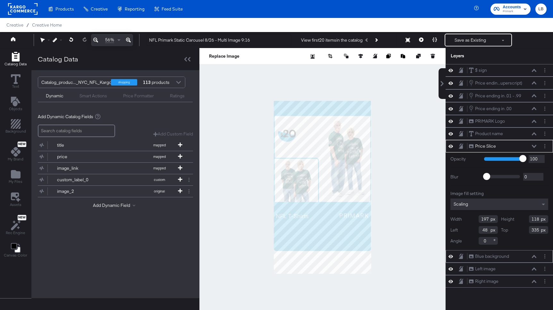
click at [536, 230] on input "335" at bounding box center [538, 230] width 19 height 8
type input "238"
click at [534, 133] on icon at bounding box center [534, 133] width 4 height 3
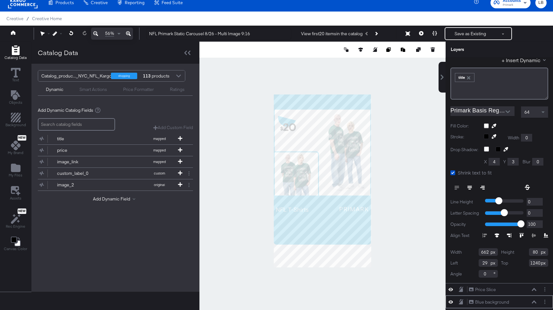
scroll to position [101, 0]
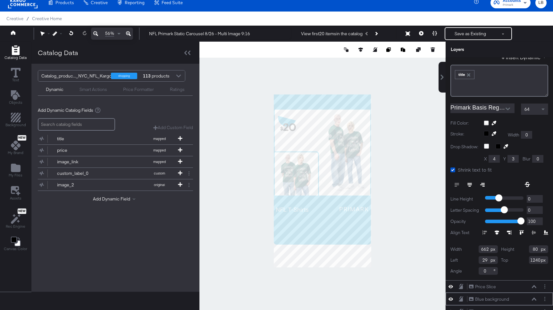
click at [540, 260] on div "Top 1240" at bounding box center [524, 261] width 47 height 8
type input "1143"
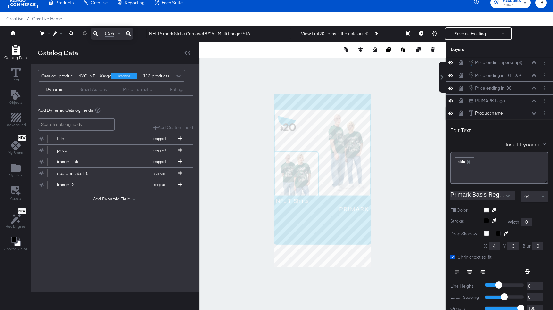
scroll to position [13, 0]
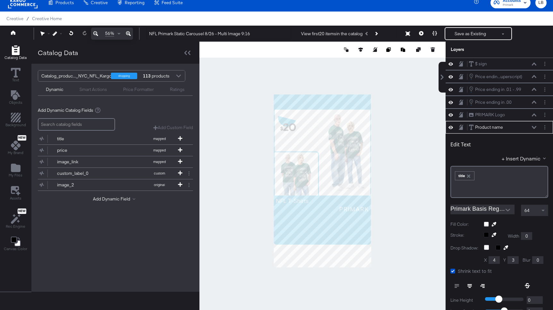
scroll to position [13, 0]
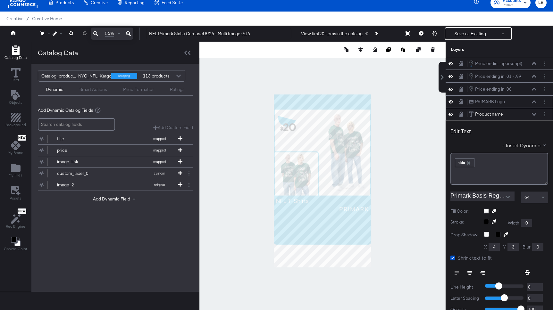
type input "1143"
click at [533, 101] on icon at bounding box center [534, 101] width 4 height 3
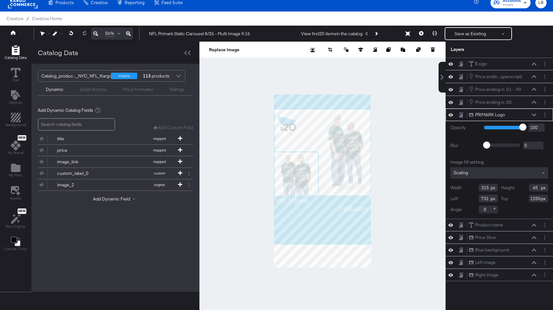
scroll to position [0, 0]
click at [540, 198] on div "Top 1250" at bounding box center [524, 199] width 47 height 8
type input "1153"
click at [533, 104] on icon at bounding box center [534, 102] width 4 height 3
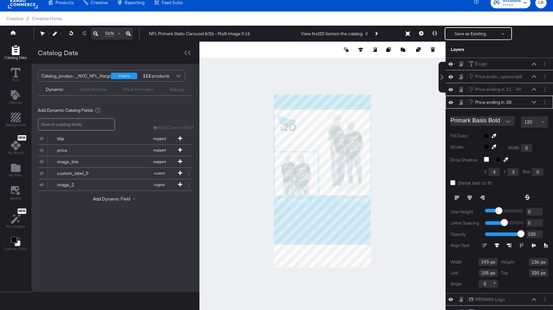
click at [539, 273] on input "320" at bounding box center [538, 273] width 19 height 8
type input "223"
click at [533, 89] on icon at bounding box center [534, 89] width 4 height 3
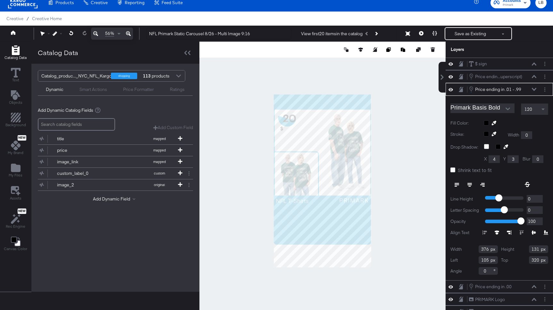
drag, startPoint x: 539, startPoint y: 261, endPoint x: 503, endPoint y: 261, distance: 36.2
click at [503, 261] on div "Top 320" at bounding box center [524, 261] width 47 height 8
type input "223"
click at [535, 76] on icon at bounding box center [534, 76] width 4 height 3
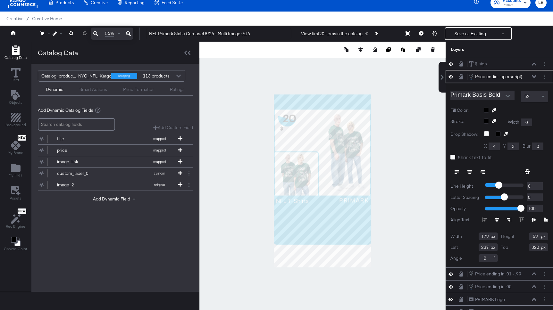
drag, startPoint x: 539, startPoint y: 248, endPoint x: 498, endPoint y: 247, distance: 40.7
click at [498, 247] on div "Width 179 Height 59 Left 237 Top 320 Angle 0" at bounding box center [500, 248] width 98 height 30
type input "223"
click at [534, 63] on icon at bounding box center [534, 64] width 4 height 3
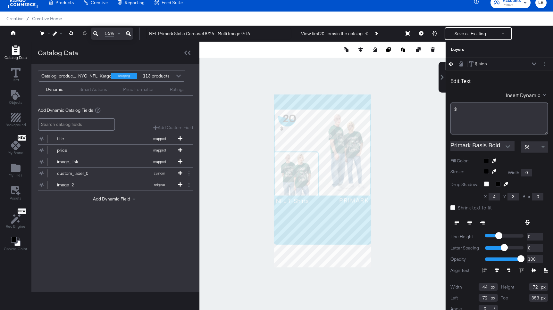
scroll to position [20, 0]
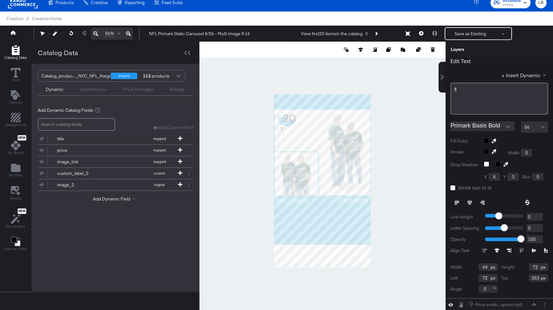
drag, startPoint x: 539, startPoint y: 279, endPoint x: 527, endPoint y: 278, distance: 11.9
click at [527, 278] on div "Top 353" at bounding box center [524, 279] width 47 height 8
type input "256"
click at [399, 142] on div at bounding box center [322, 181] width 246 height 279
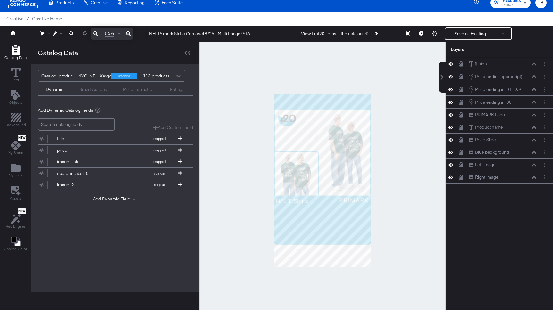
scroll to position [0, 0]
click at [17, 96] on icon "Add Text" at bounding box center [16, 95] width 10 height 10
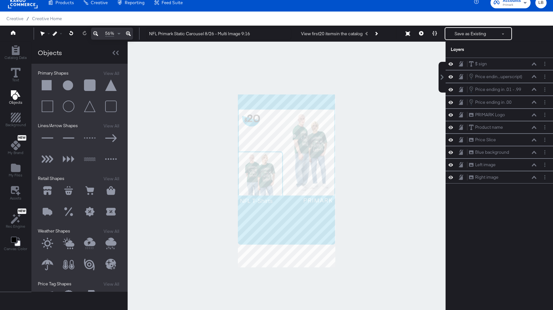
click at [43, 84] on button at bounding box center [47, 85] width 19 height 19
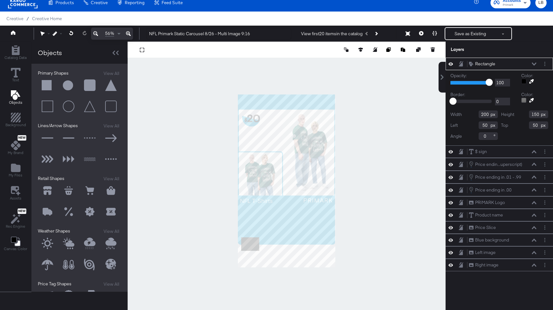
type input "37"
type input "1582"
click at [532, 80] on icon at bounding box center [531, 81] width 4 height 4
click at [299, 223] on div at bounding box center [286, 181] width 317 height 279
drag, startPoint x: 487, startPoint y: 127, endPoint x: 482, endPoint y: 127, distance: 4.5
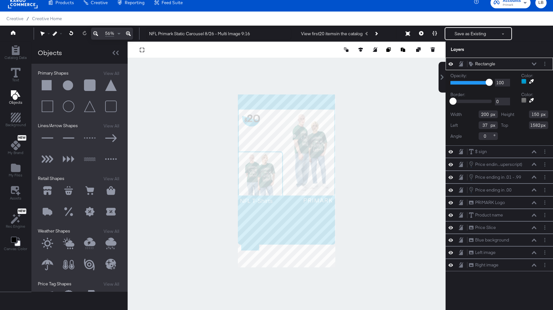
click at [482, 127] on input "37" at bounding box center [488, 126] width 19 height 8
type input "0"
click at [338, 246] on div at bounding box center [287, 181] width 318 height 279
type input "1111"
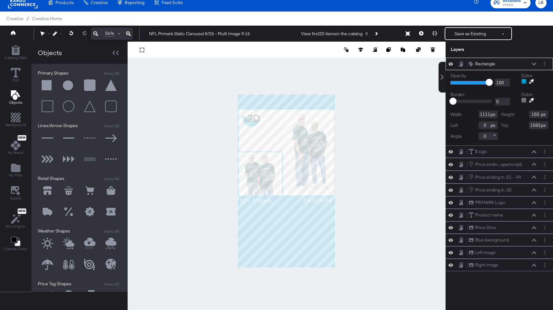
click at [289, 270] on div at bounding box center [287, 181] width 318 height 279
type input "361"
click at [360, 48] on icon at bounding box center [361, 49] width 4 height 4
click at [315, 61] on icon at bounding box center [313, 61] width 4 height 4
type input "-15"
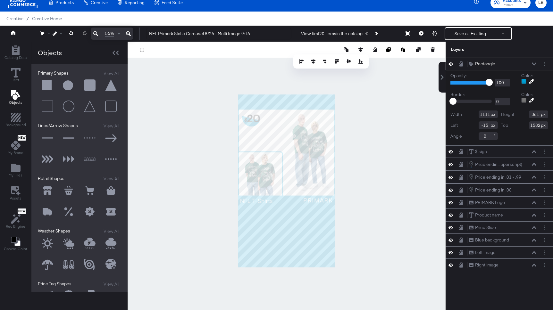
click at [382, 126] on div at bounding box center [287, 181] width 318 height 279
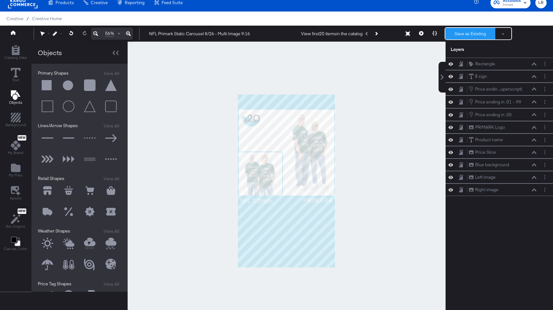
click at [472, 32] on button "Save as Existing" at bounding box center [470, 34] width 50 height 12
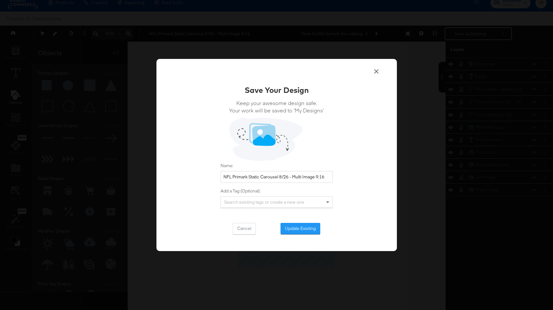
click at [379, 72] on icon at bounding box center [377, 72] width 8 height 8
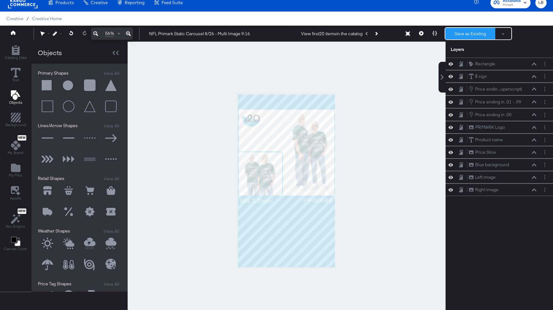
click at [479, 31] on button "Save as Existing" at bounding box center [470, 34] width 50 height 12
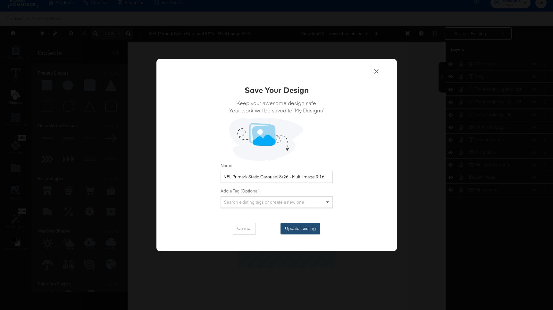
click at [313, 227] on button "Update Existing" at bounding box center [301, 229] width 40 height 12
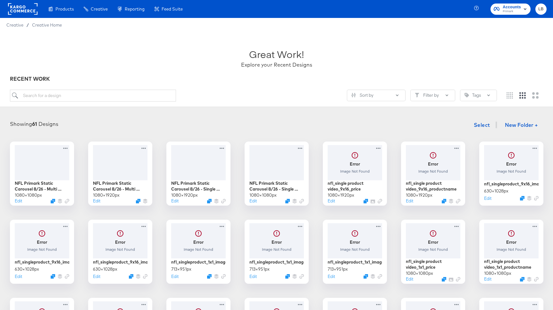
click at [175, 114] on div "Showing 61 Designs Select New Folder + NFL Primark Static Carousel 8/26 - Multi…" at bounding box center [276, 279] width 553 height 335
